Goal: Navigation & Orientation: Find specific page/section

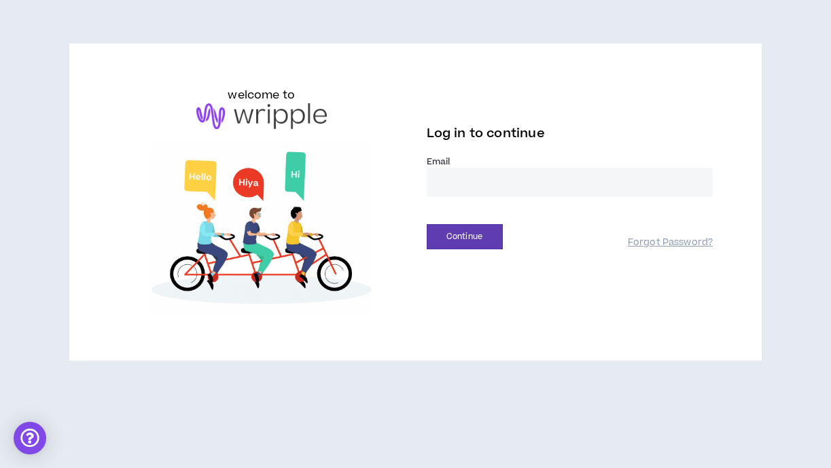
click at [476, 175] on input "email" at bounding box center [570, 182] width 287 height 29
type input "**********"
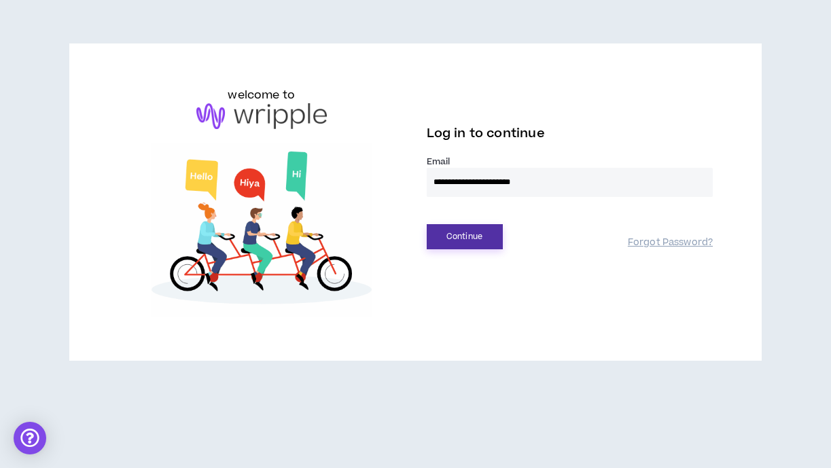
click at [443, 237] on button "Continue" at bounding box center [465, 236] width 76 height 25
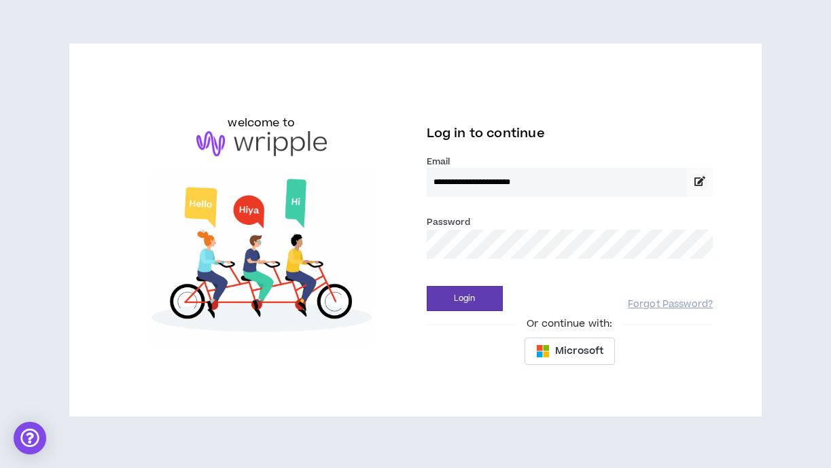
click at [442, 314] on div "**********" at bounding box center [570, 230] width 308 height 286
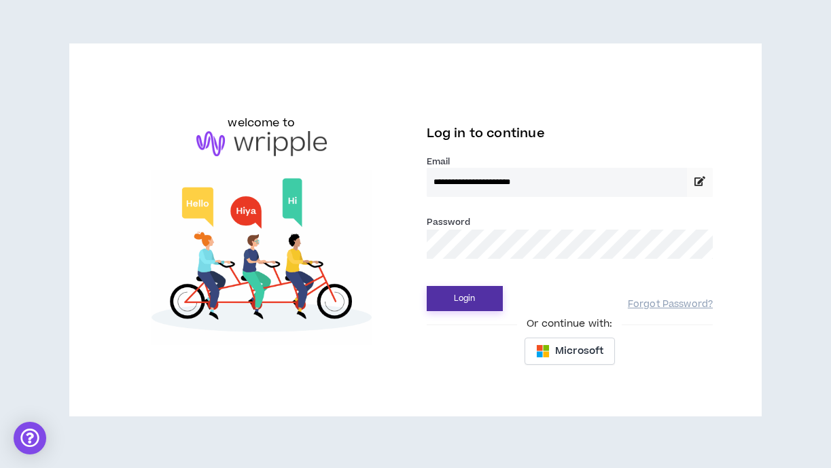
click at [442, 307] on button "Login" at bounding box center [465, 298] width 76 height 25
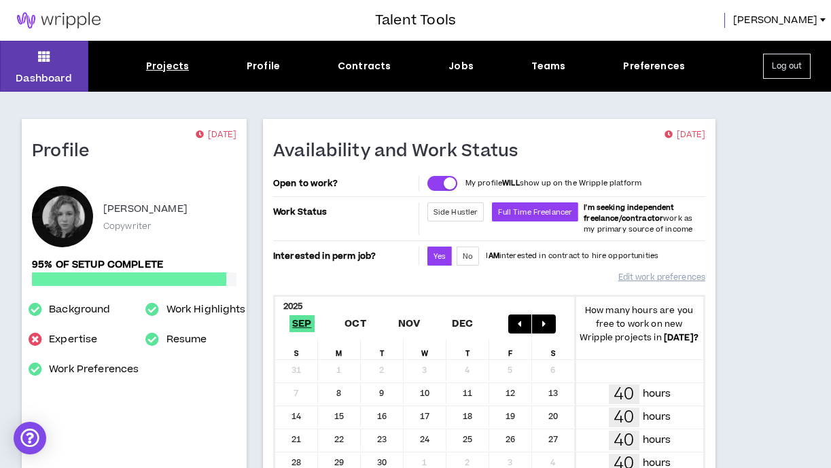
click at [183, 59] on div "Projects" at bounding box center [167, 66] width 43 height 14
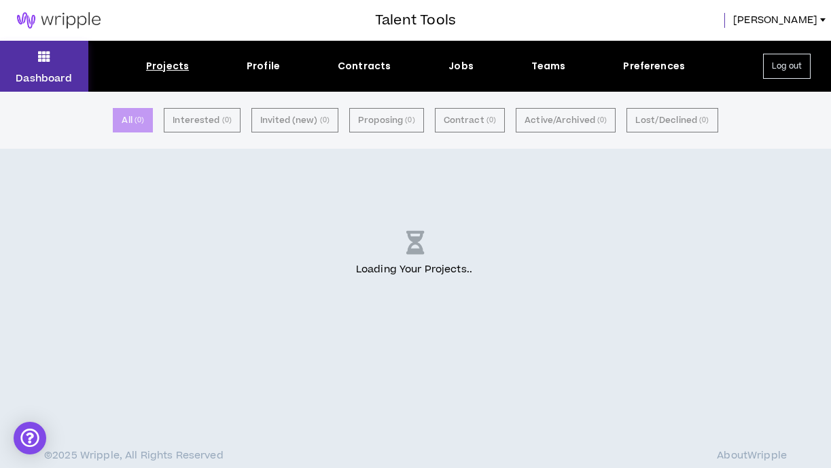
click at [56, 66] on button "Dashboard" at bounding box center [44, 66] width 88 height 51
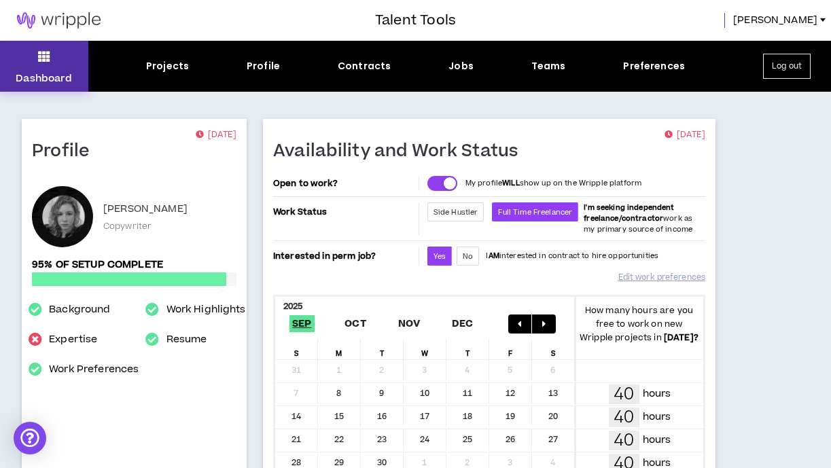
click at [56, 66] on button "Dashboard" at bounding box center [44, 66] width 88 height 51
click at [551, 67] on div "Teams" at bounding box center [548, 66] width 35 height 14
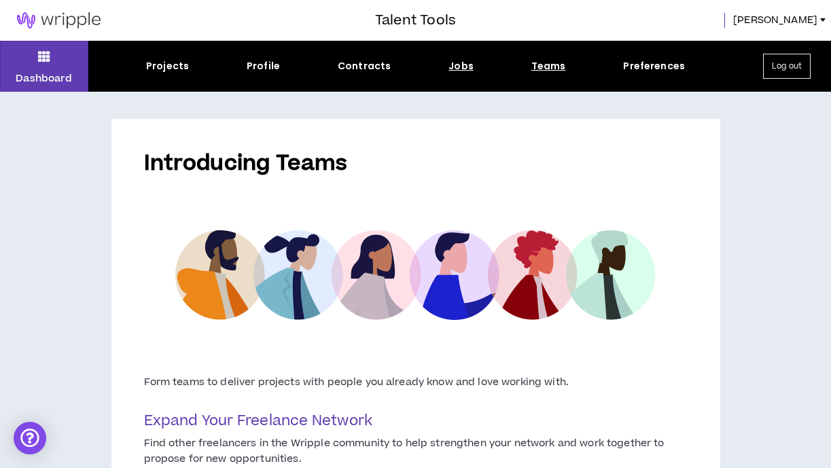
click at [454, 67] on div "Jobs" at bounding box center [460, 66] width 25 height 14
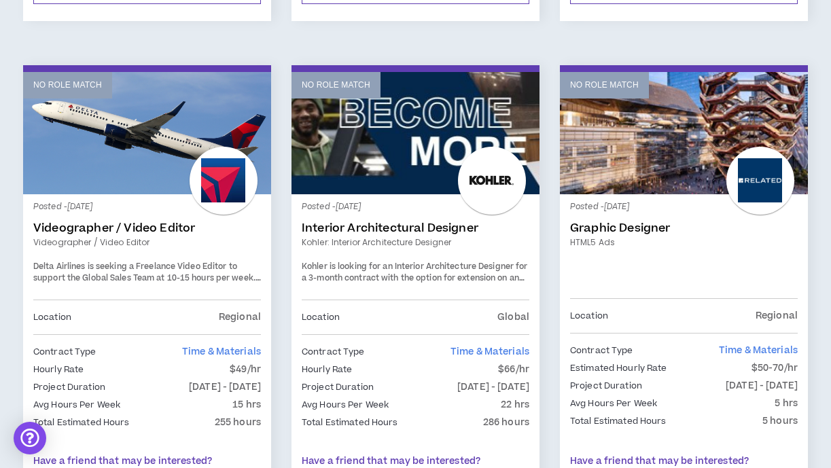
scroll to position [2311, 0]
